Goal: Task Accomplishment & Management: Use online tool/utility

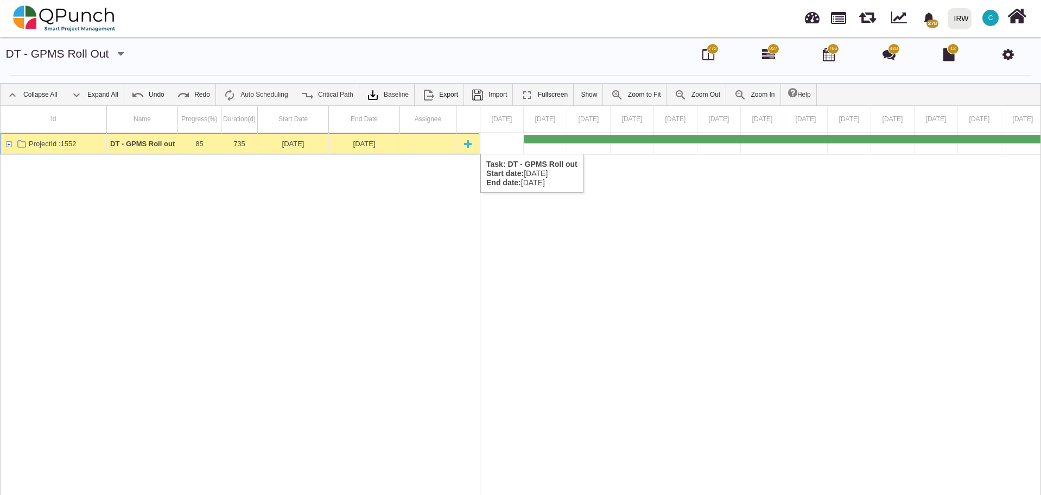
click at [8, 142] on div "ProjectId :1552" at bounding box center [9, 143] width 10 height 21
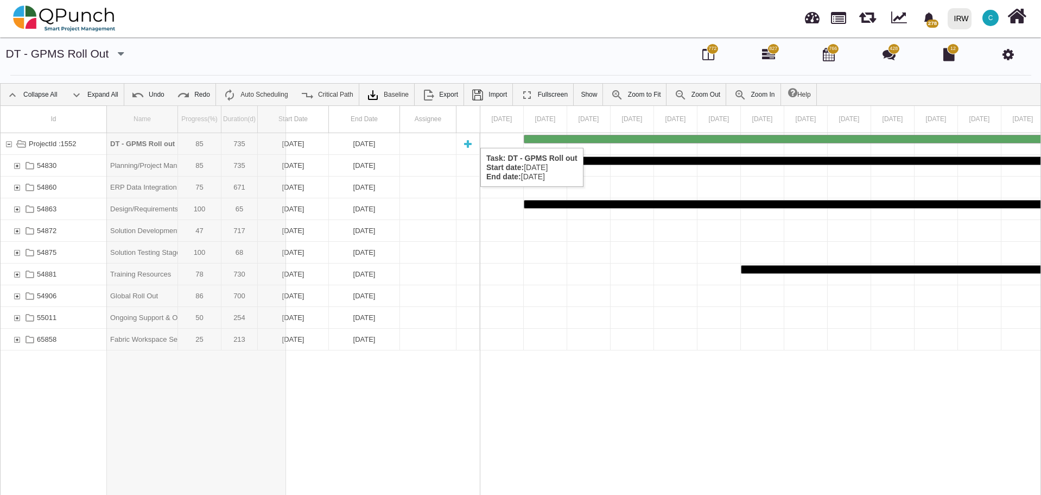
drag, startPoint x: 178, startPoint y: 117, endPoint x: 286, endPoint y: 137, distance: 110.4
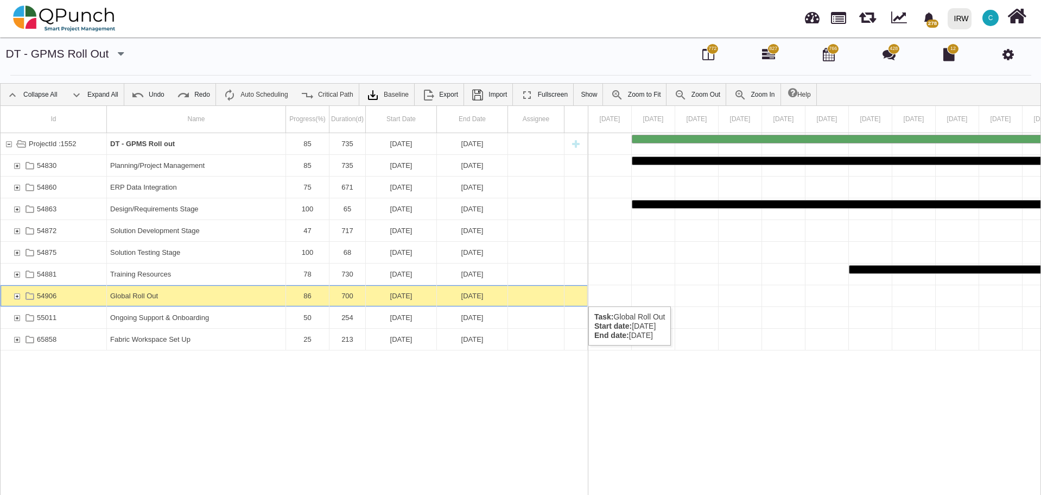
scroll to position [0, 1509]
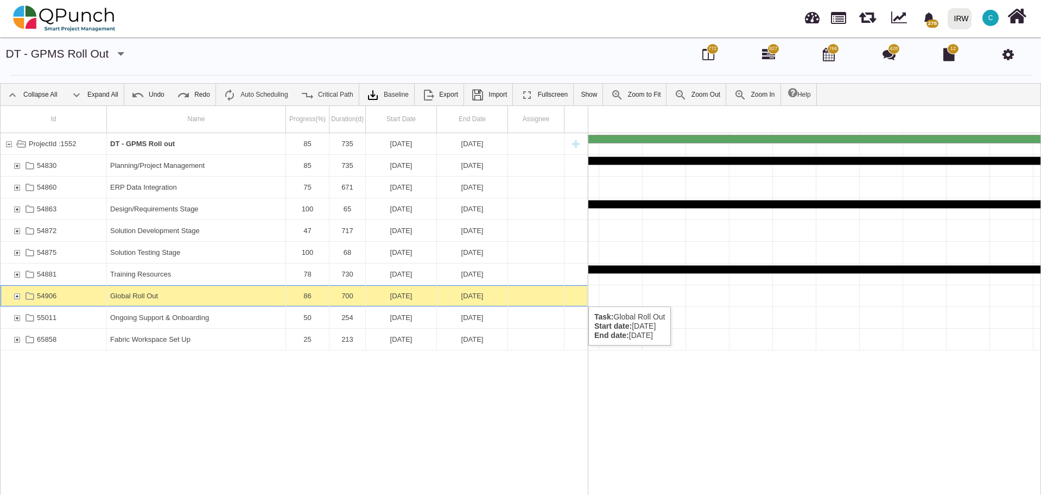
click at [16, 296] on div "54906" at bounding box center [17, 295] width 10 height 21
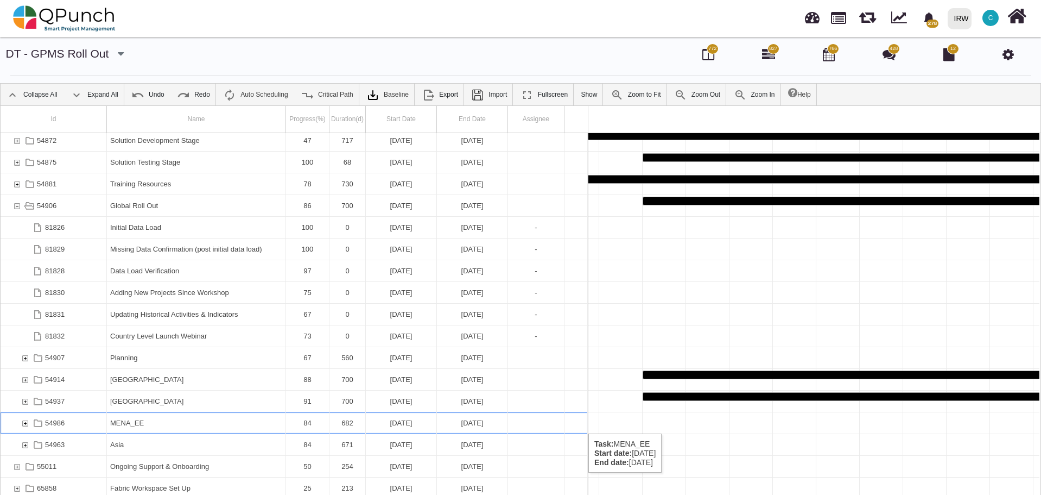
scroll to position [0, 2291]
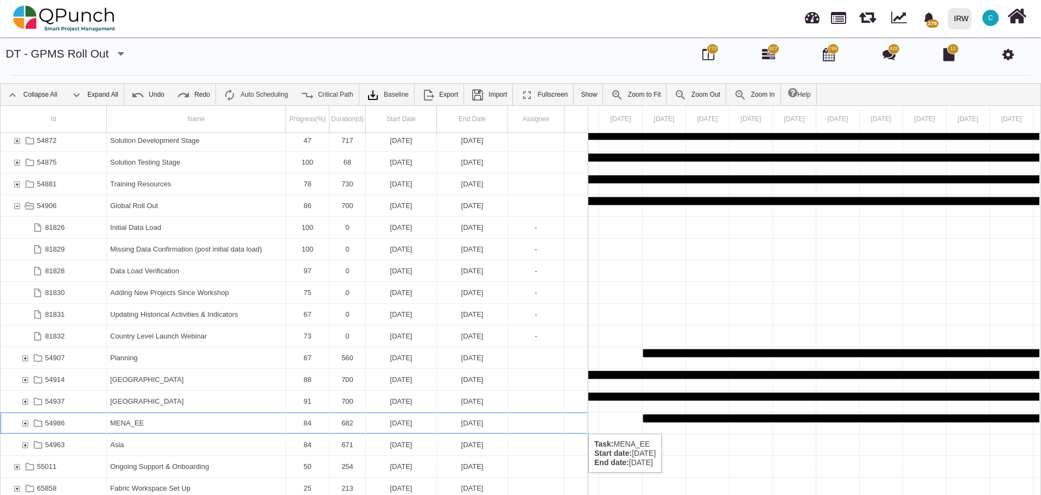
click at [24, 422] on div "54872 Solution Development Stage 47 717 [DATE] [DATE] 54875 Solution Testing St…" at bounding box center [294, 316] width 587 height 366
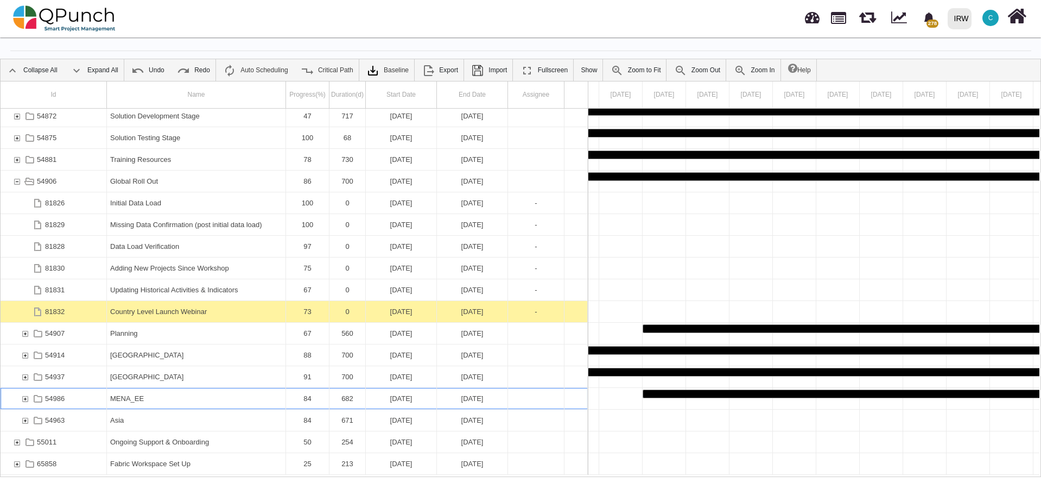
scroll to position [35, 0]
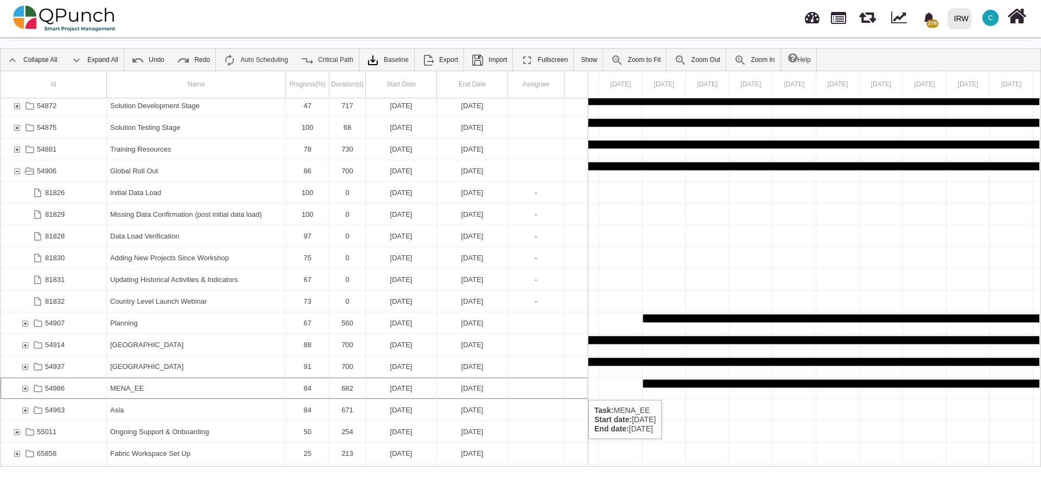
click at [23, 389] on div "54986" at bounding box center [25, 387] width 10 height 21
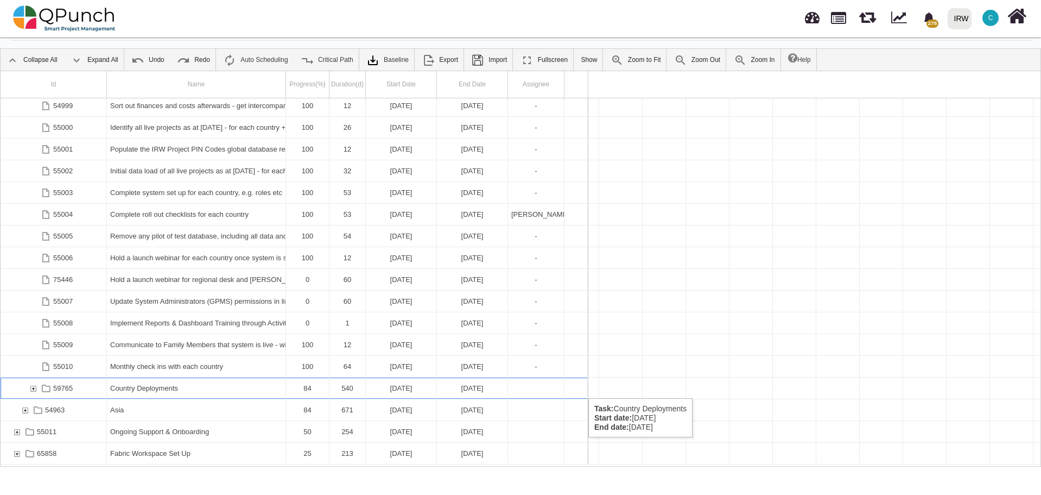
scroll to position [0, 8459]
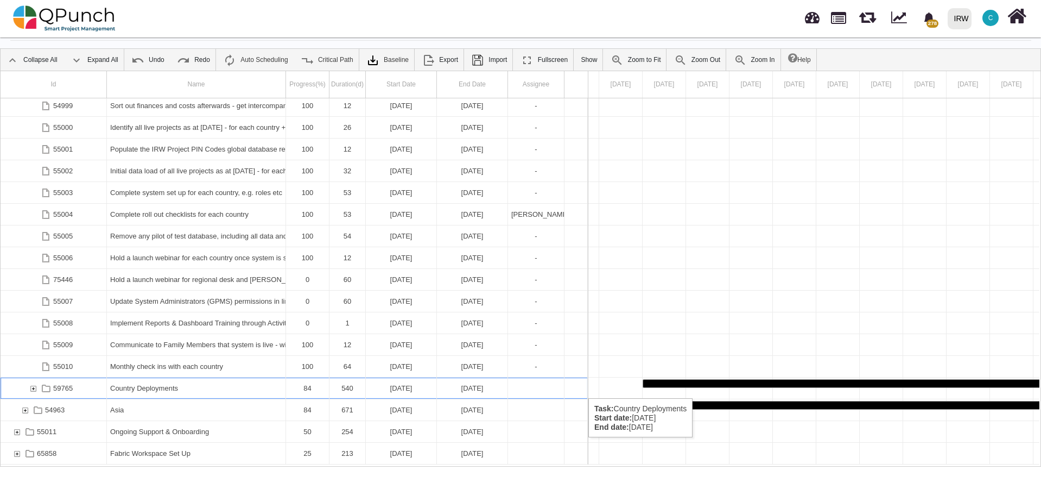
click at [32, 387] on div "59765" at bounding box center [33, 387] width 10 height 21
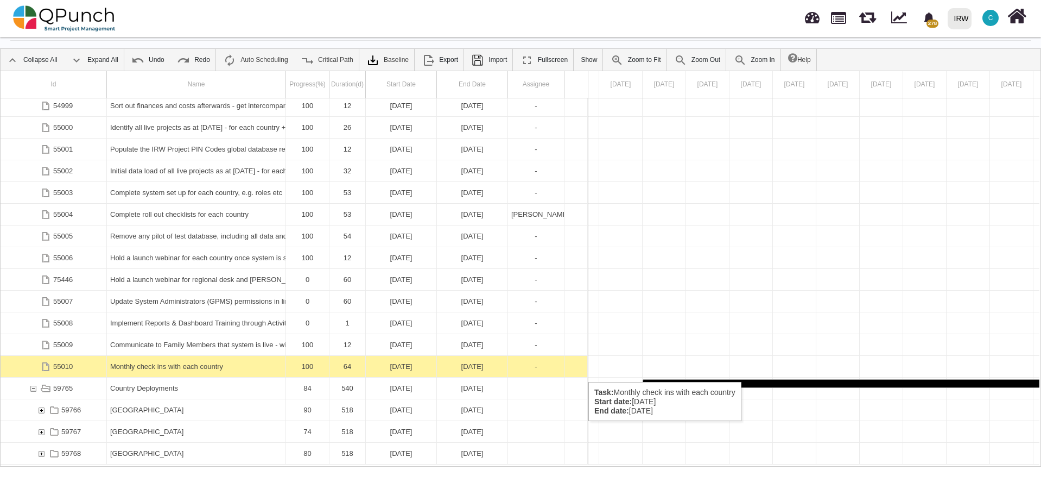
scroll to position [801, 0]
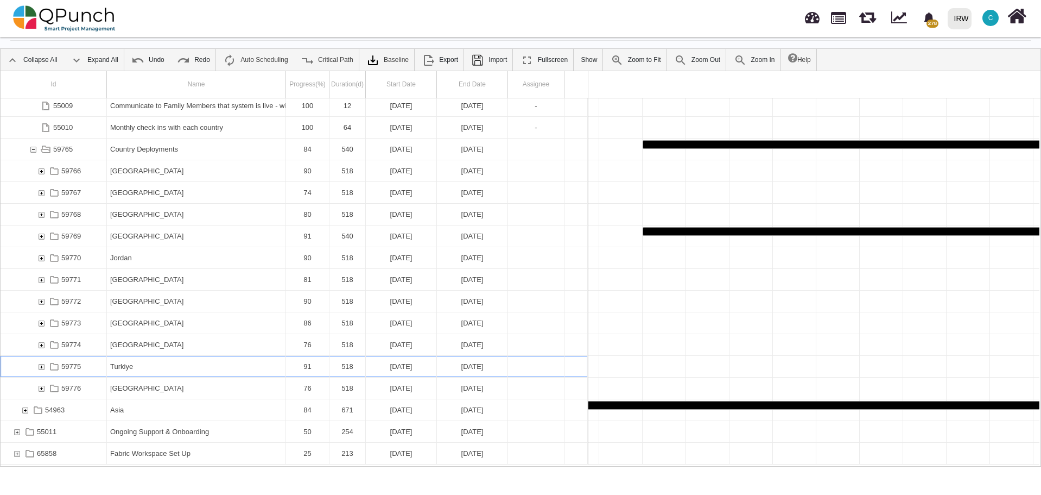
click at [41, 366] on div "59775" at bounding box center [41, 366] width 10 height 21
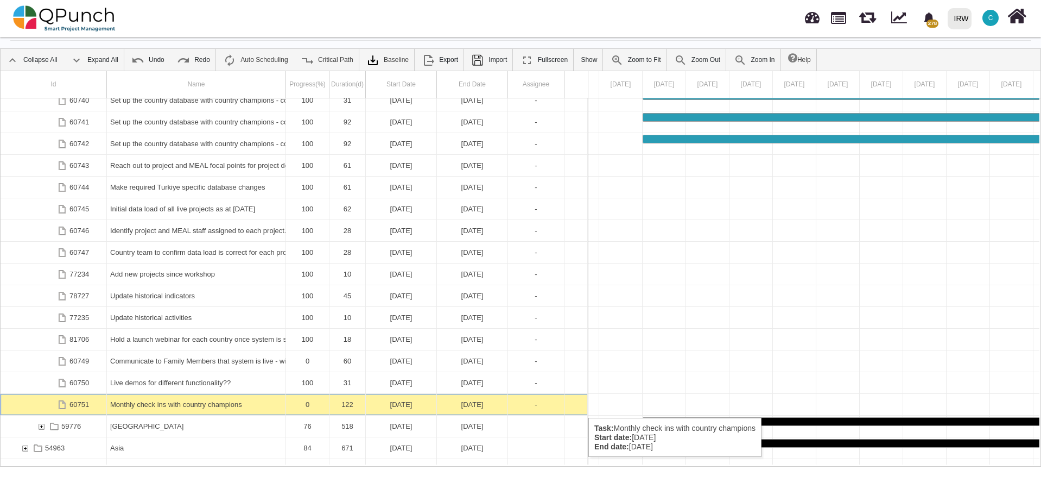
click at [184, 406] on div "Monthly check ins with country champions" at bounding box center [196, 404] width 172 height 21
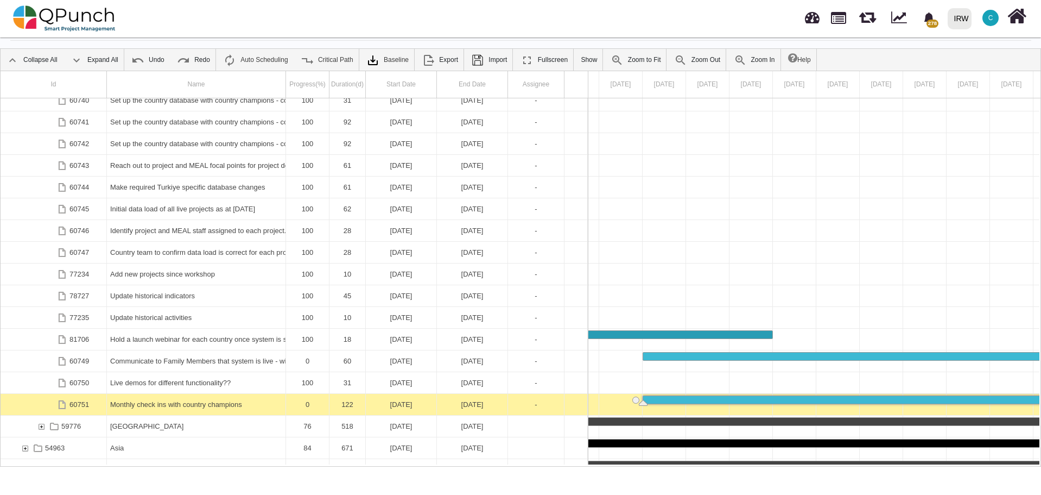
click at [184, 406] on div "Monthly check ins with country champions" at bounding box center [196, 404] width 172 height 21
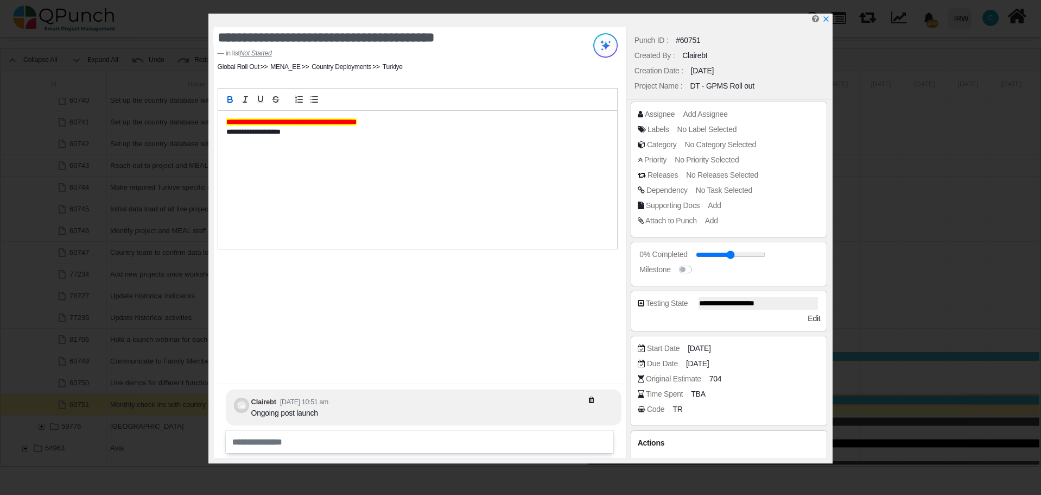
click at [224, 121] on div "**********" at bounding box center [417, 180] width 399 height 138
click at [425, 351] on div "**********" at bounding box center [420, 242] width 412 height 431
click at [827, 22] on icon "x" at bounding box center [825, 19] width 9 height 9
